Goal: Task Accomplishment & Management: Use online tool/utility

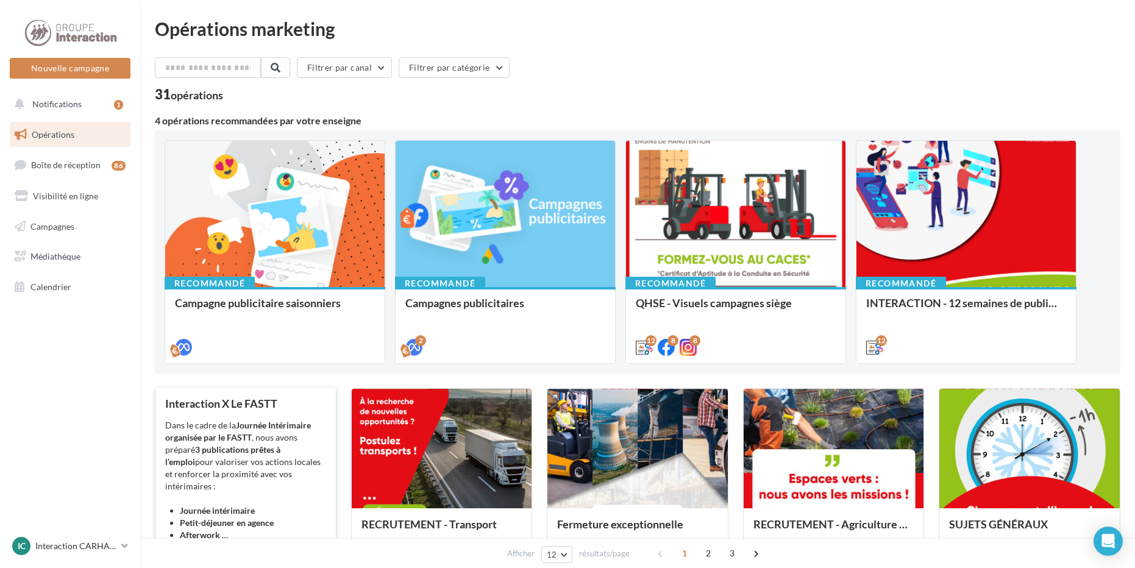
click at [268, 462] on div "Dans le cadre de la Journée Intérimaire organisée par le FASTT , nous avons pré…" at bounding box center [245, 480] width 161 height 122
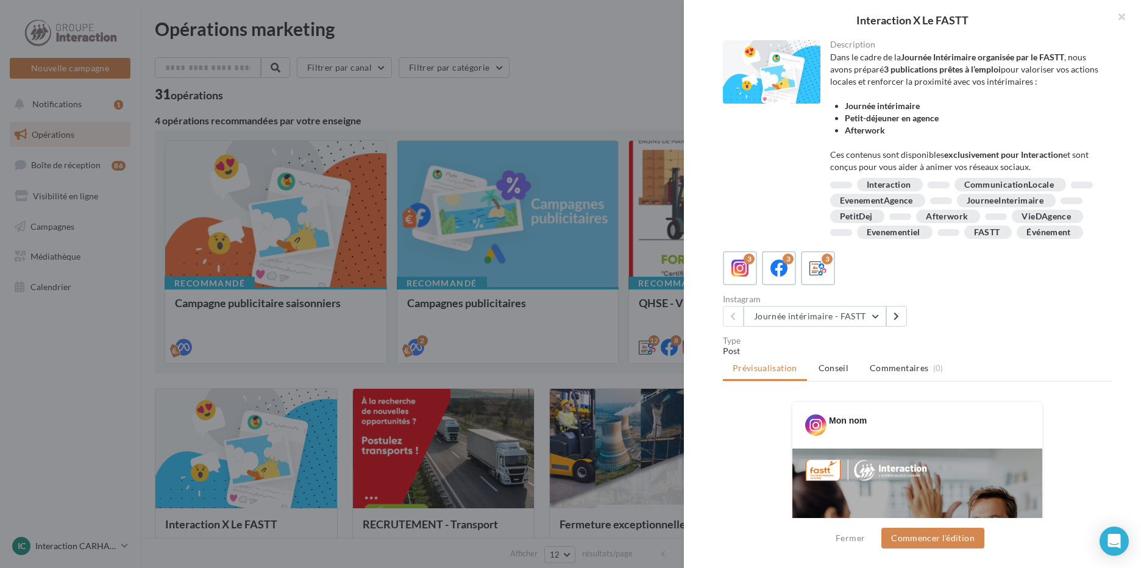
scroll to position [61, 0]
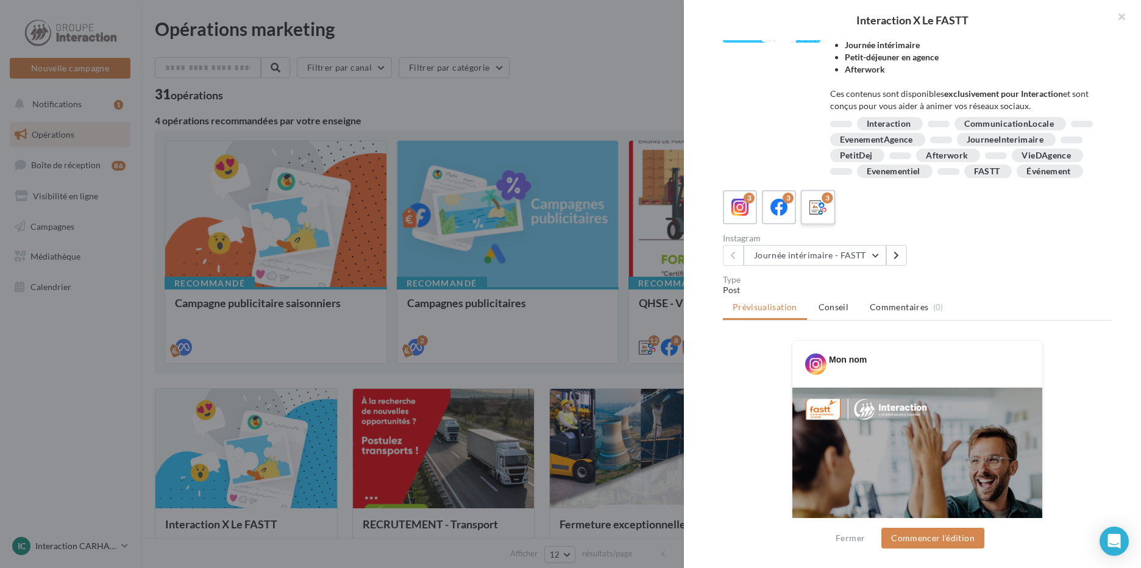
click at [819, 216] on icon at bounding box center [819, 208] width 18 height 18
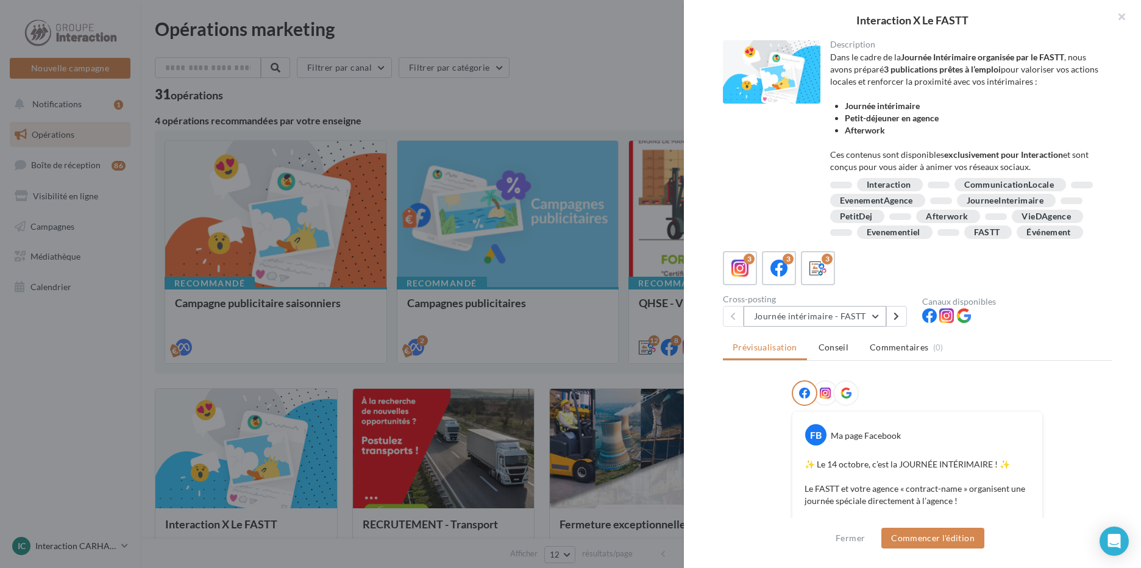
click at [837, 327] on button "Journée intérimaire - FASTT" at bounding box center [815, 316] width 143 height 21
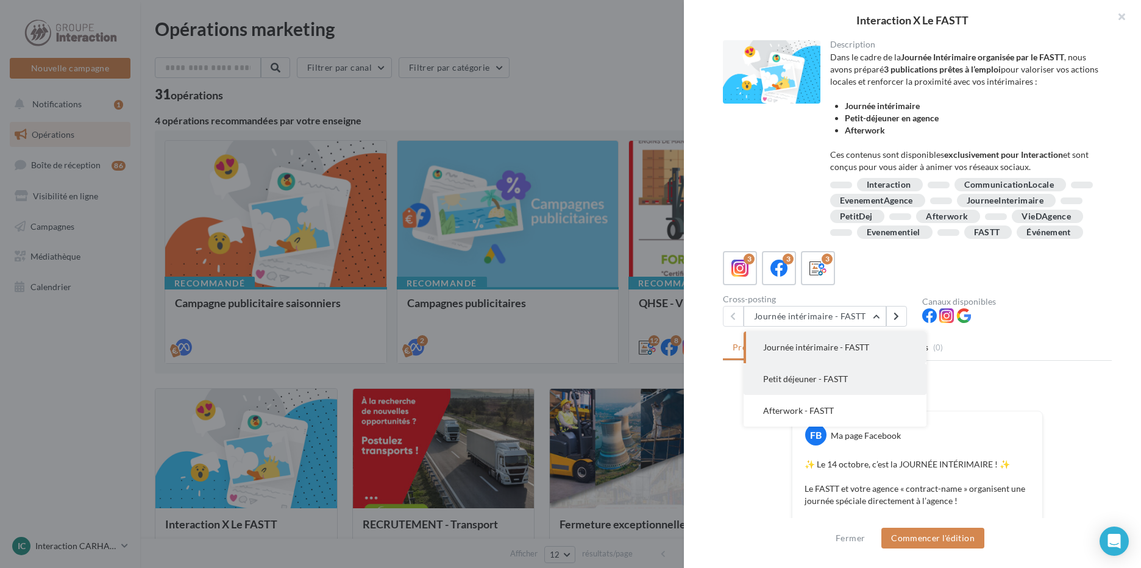
click at [851, 395] on button "Petit déjeuner - FASTT" at bounding box center [835, 379] width 183 height 32
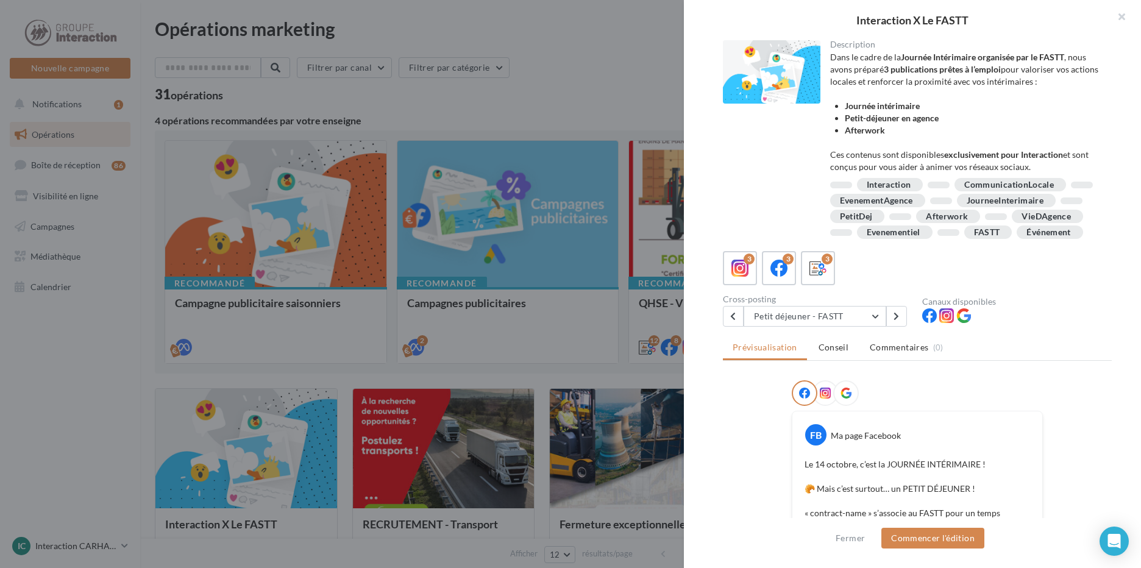
scroll to position [183, 0]
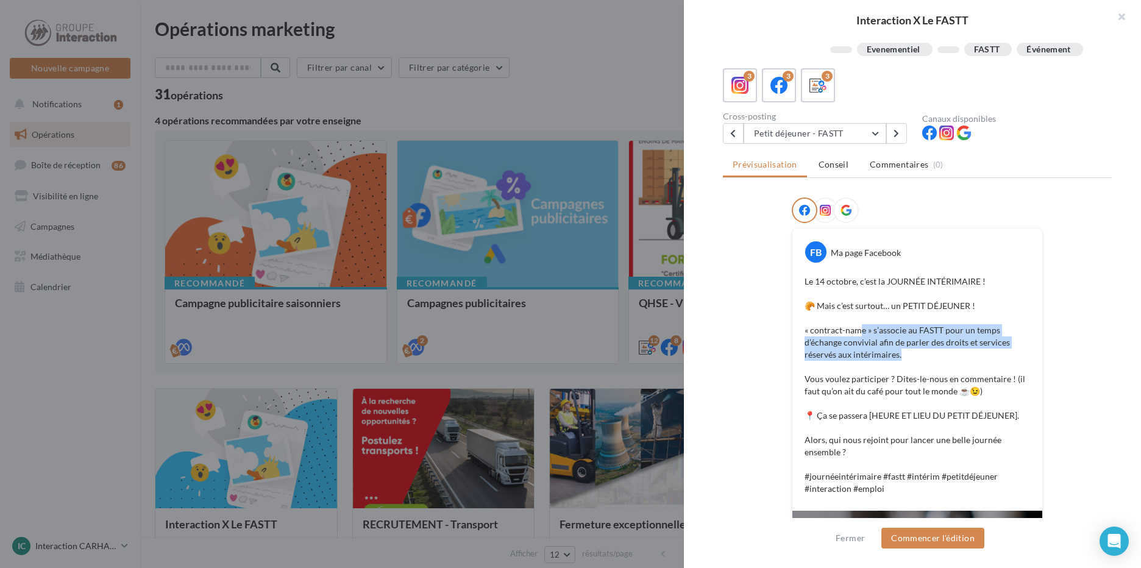
drag, startPoint x: 860, startPoint y: 347, endPoint x: 988, endPoint y: 366, distance: 129.5
click at [990, 368] on p "Le [DATE], c’est la JOURNÉE INTÉRIMAIRE ! 🥐 Mais c’est surtout… un PETIT DÉJEUN…" at bounding box center [918, 385] width 226 height 219
drag, startPoint x: 988, startPoint y: 366, endPoint x: 943, endPoint y: 356, distance: 45.7
click at [948, 357] on p "Le [DATE], c’est la JOURNÉE INTÉRIMAIRE ! 🥐 Mais c’est surtout… un PETIT DÉJEUN…" at bounding box center [918, 385] width 226 height 219
drag, startPoint x: 838, startPoint y: 361, endPoint x: 883, endPoint y: 379, distance: 49.3
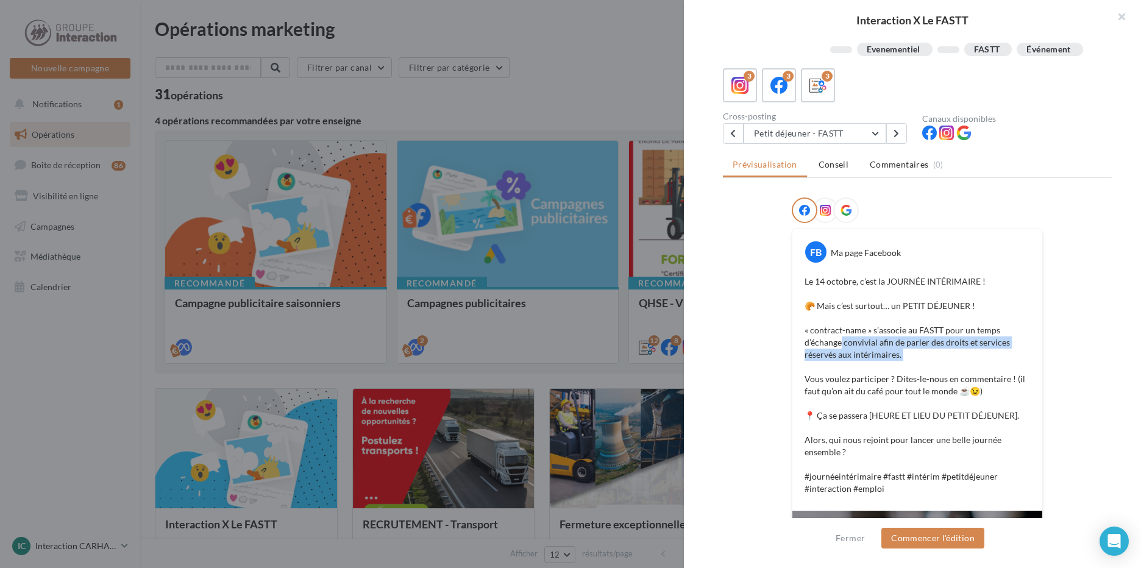
click at [883, 379] on p "Le [DATE], c’est la JOURNÉE INTÉRIMAIRE ! 🥐 Mais c’est surtout… un PETIT DÉJEUN…" at bounding box center [918, 385] width 226 height 219
drag, startPoint x: 883, startPoint y: 379, endPoint x: 983, endPoint y: 400, distance: 102.1
click at [983, 400] on p "Le [DATE], c’est la JOURNÉE INTÉRIMAIRE ! 🥐 Mais c’est surtout… un PETIT DÉJEUN…" at bounding box center [918, 385] width 226 height 219
drag, startPoint x: 983, startPoint y: 400, endPoint x: 900, endPoint y: 437, distance: 91.4
click at [900, 437] on p "Le [DATE], c’est la JOURNÉE INTÉRIMAIRE ! 🥐 Mais c’est surtout… un PETIT DÉJEUN…" at bounding box center [918, 385] width 226 height 219
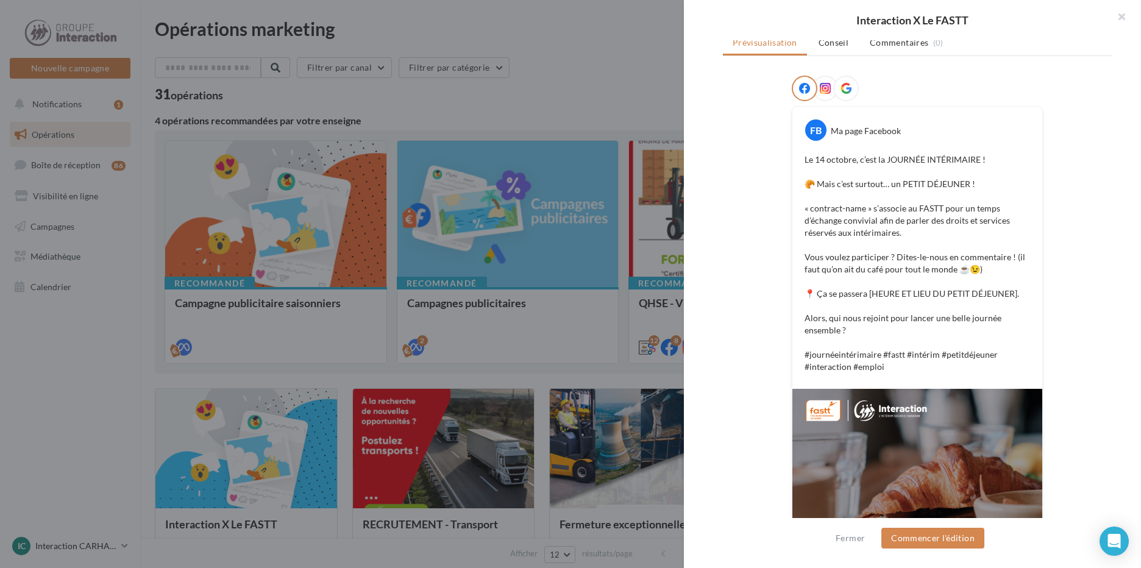
scroll to position [366, 0]
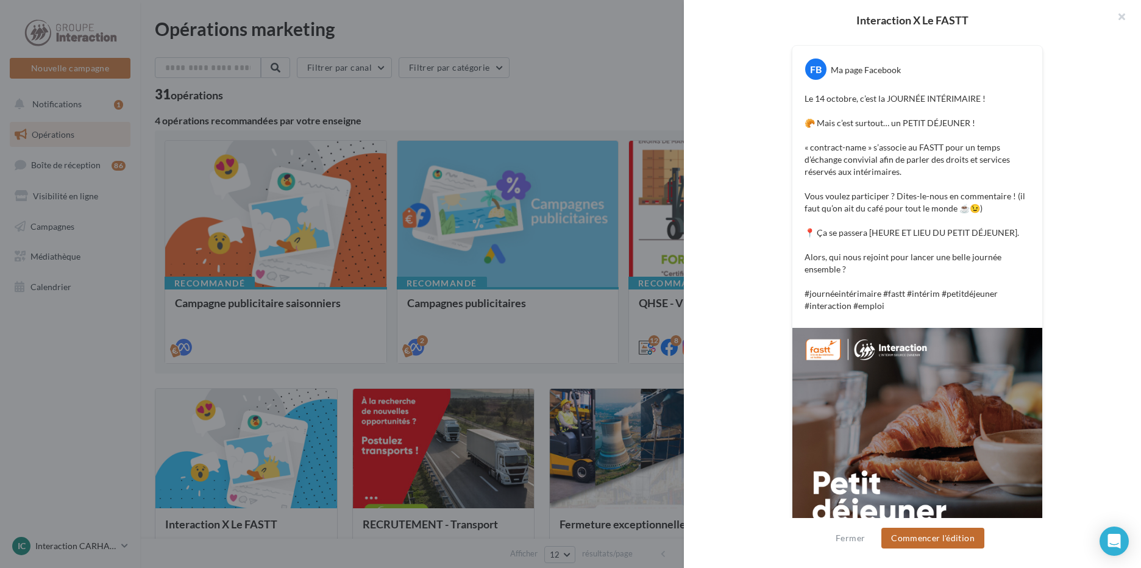
click at [943, 546] on button "Commencer l'édition" at bounding box center [933, 538] width 103 height 21
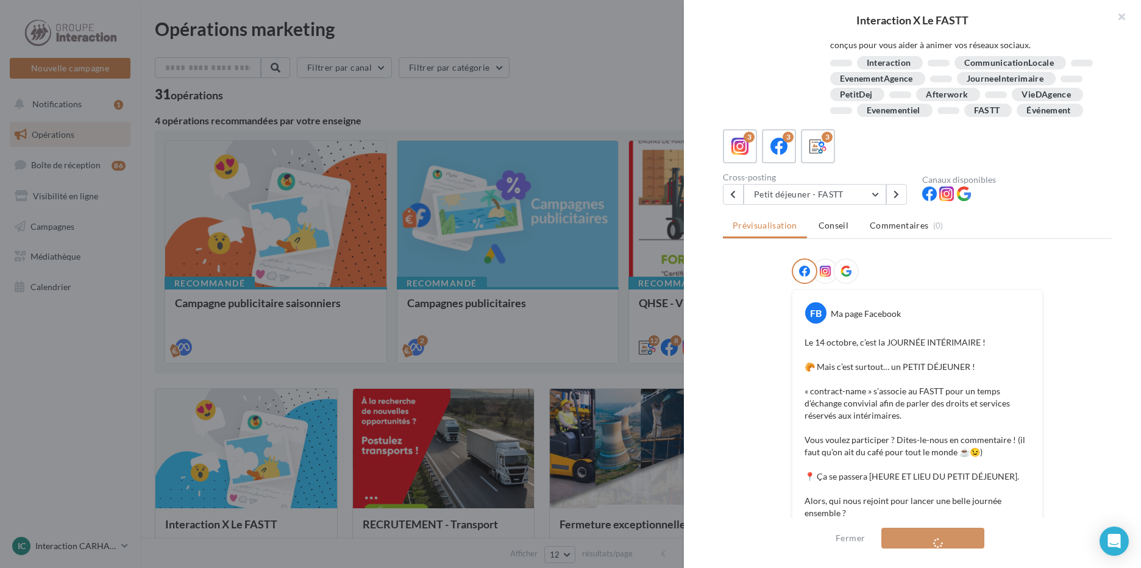
scroll to position [244, 0]
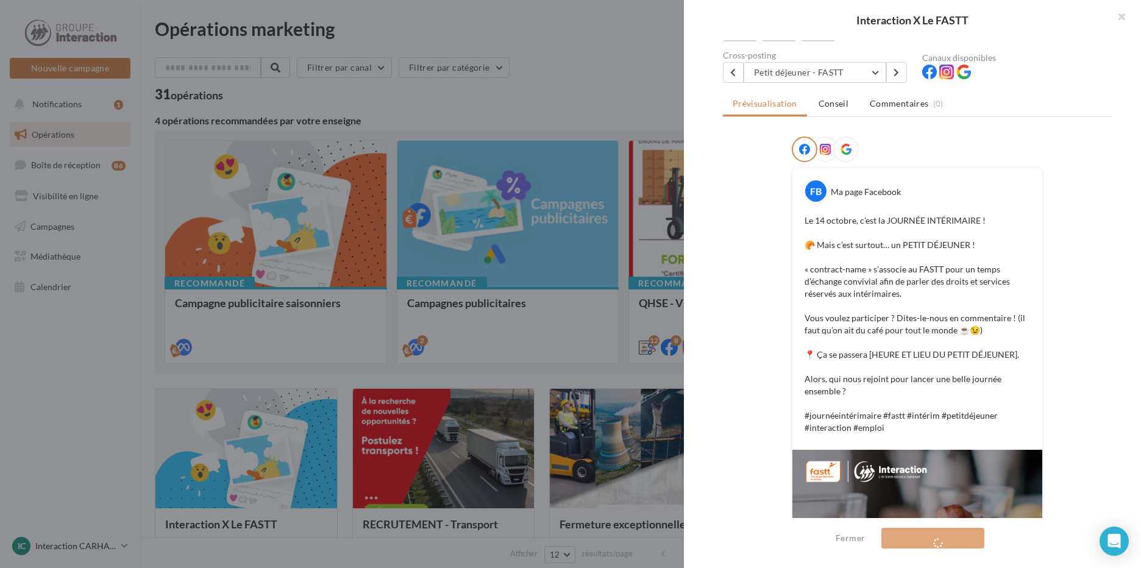
click at [886, 282] on p "Le [DATE], c’est la JOURNÉE INTÉRIMAIRE ! 🥐 Mais c’est surtout… un PETIT DÉJEUN…" at bounding box center [918, 324] width 226 height 219
drag, startPoint x: 838, startPoint y: 288, endPoint x: 858, endPoint y: 288, distance: 20.1
click at [838, 288] on p "Le [DATE], c’est la JOURNÉE INTÉRIMAIRE ! 🥐 Mais c’est surtout… un PETIT DÉJEUN…" at bounding box center [918, 324] width 226 height 219
drag, startPoint x: 869, startPoint y: 285, endPoint x: 796, endPoint y: 278, distance: 73.5
click at [796, 278] on div "Le [DATE], c’est la JOURNÉE INTÉRIMAIRE ! 🥐 Mais c’est surtout… un PETIT DÉJEUN…" at bounding box center [918, 325] width 244 height 226
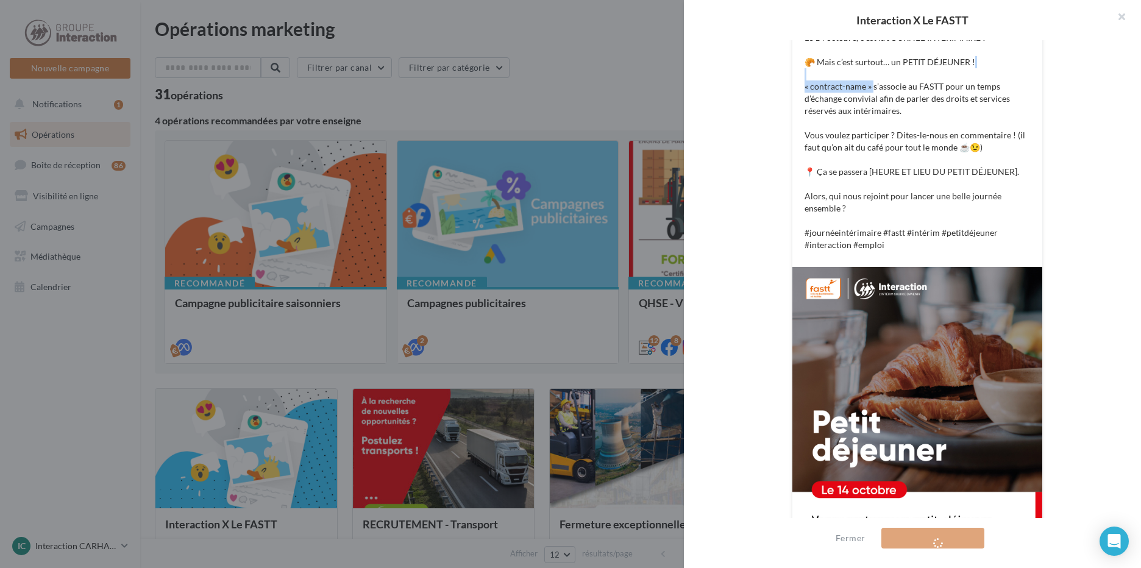
scroll to position [61, 0]
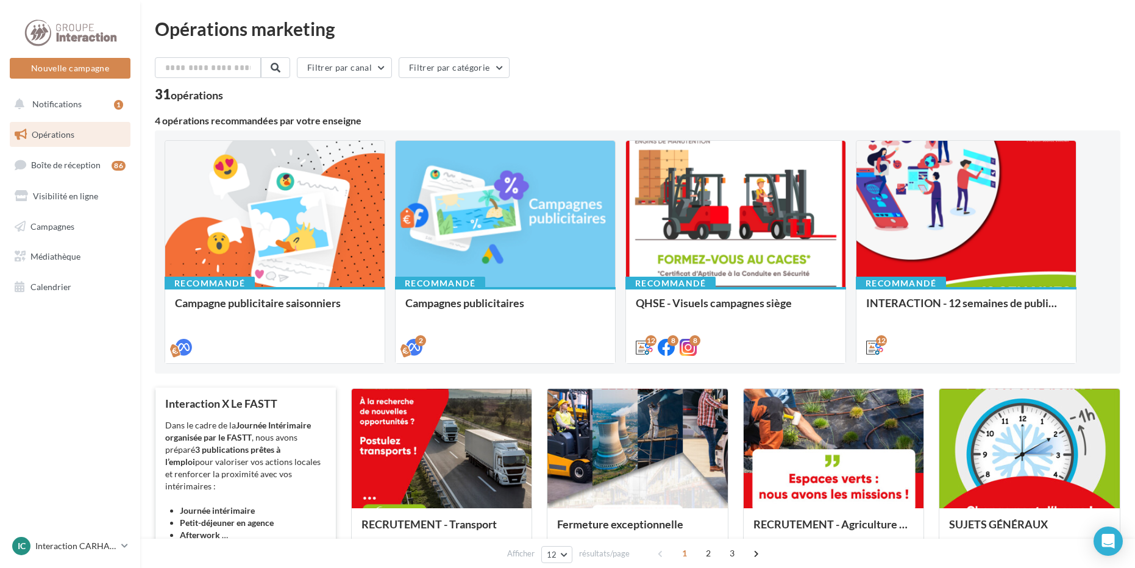
click at [271, 415] on div "Interaction X Le FASTT Dans le cadre de la Journée Intérimaire organisée par le…" at bounding box center [245, 486] width 161 height 177
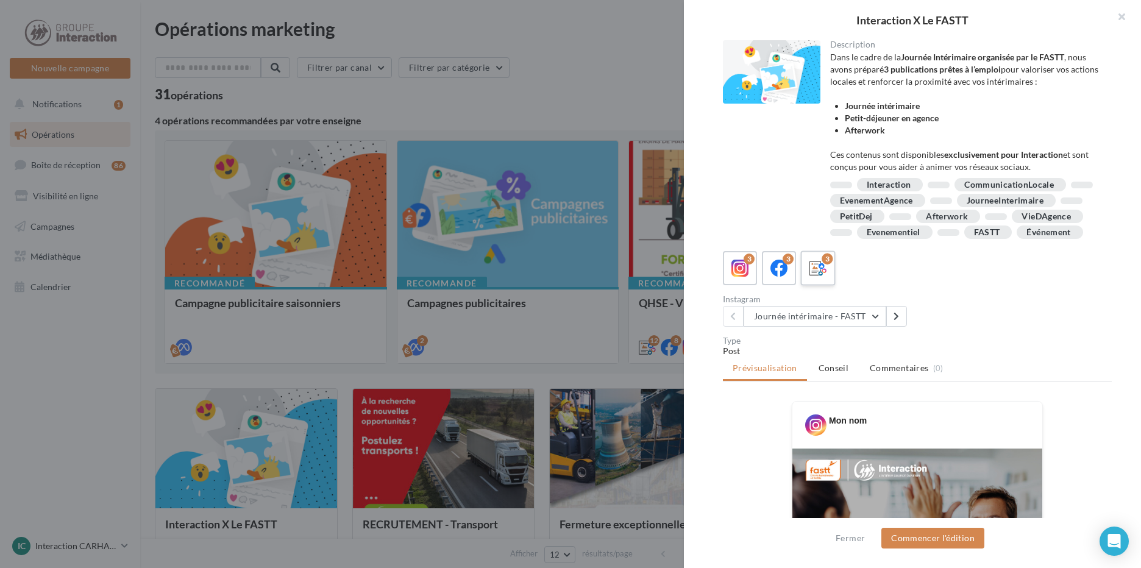
click at [822, 277] on icon at bounding box center [819, 269] width 18 height 18
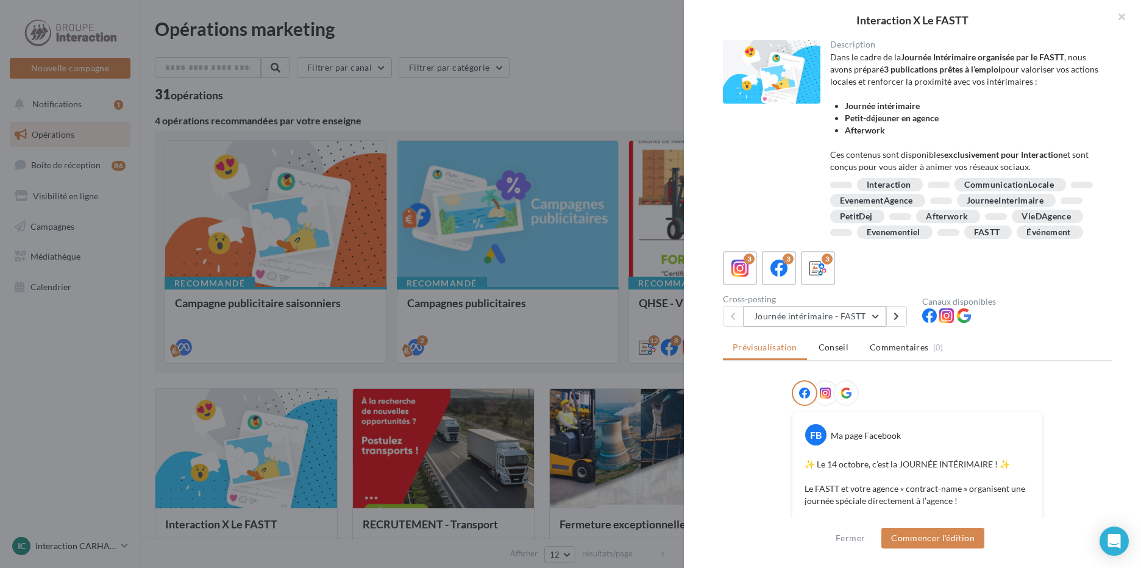
click at [829, 327] on button "Journée intérimaire - FASTT" at bounding box center [815, 316] width 143 height 21
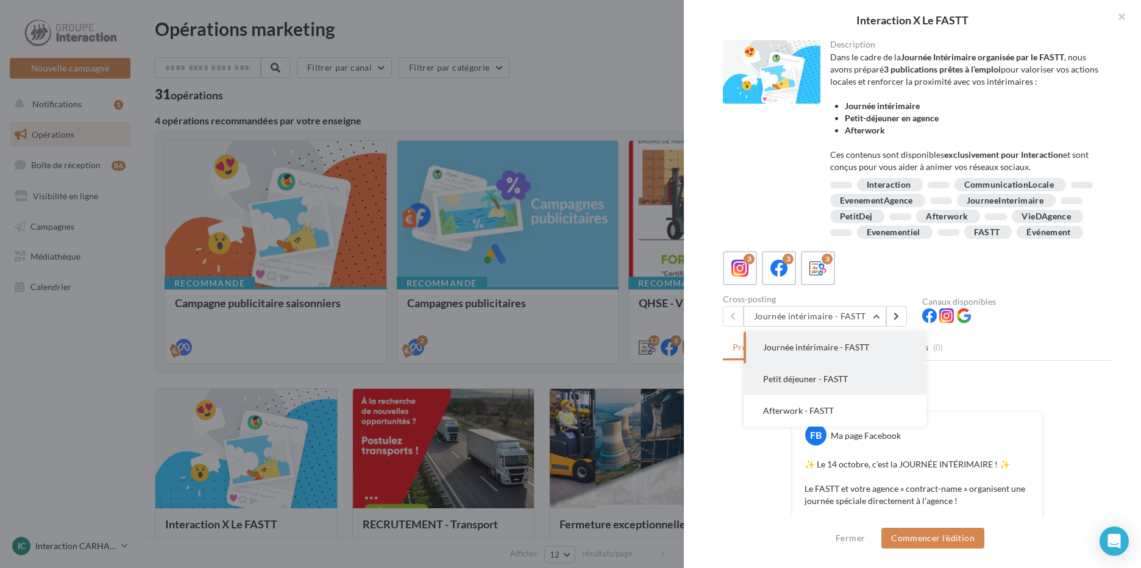
click at [816, 384] on span "Petit déjeuner - FASTT" at bounding box center [805, 379] width 85 height 10
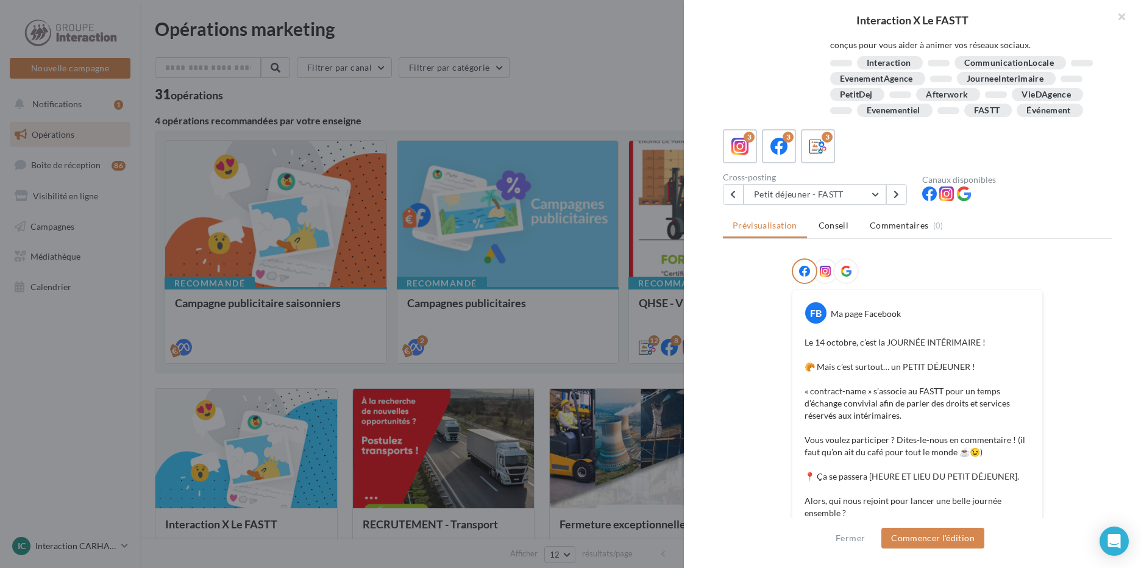
scroll to position [183, 0]
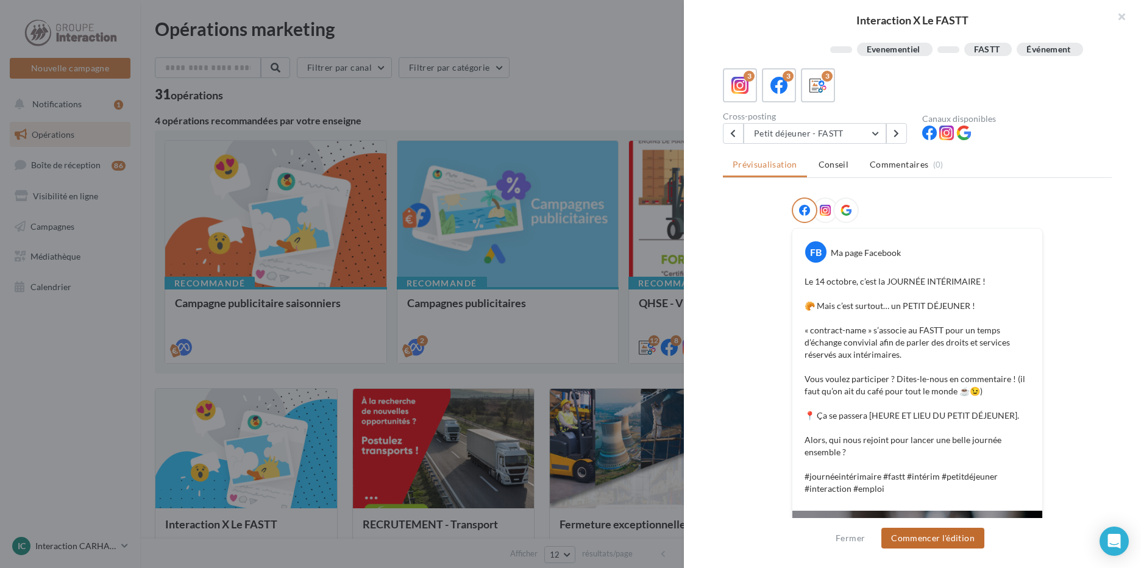
click at [935, 534] on button "Commencer l'édition" at bounding box center [933, 538] width 103 height 21
